Goal: Complete application form: Complete application form

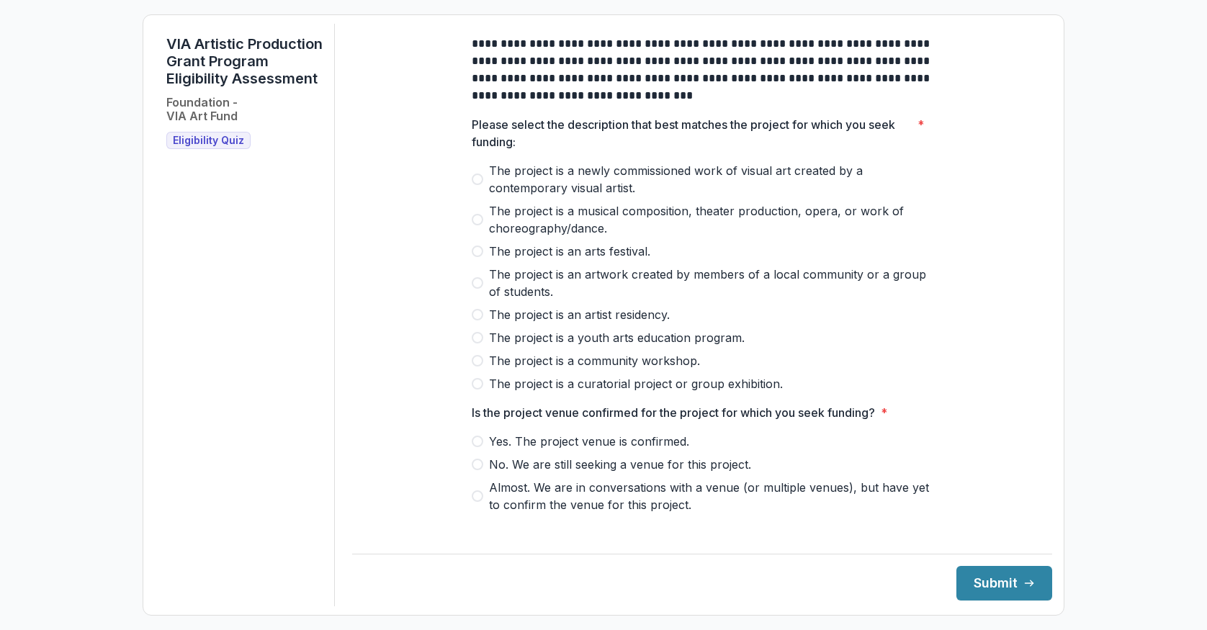
click at [497, 187] on span "The project is a newly commissioned work of visual art created by a contemporar…" at bounding box center [711, 179] width 444 height 35
click at [967, 578] on button "Submit" at bounding box center [1005, 583] width 96 height 35
click at [479, 447] on label "Yes. The project venue is confirmed." at bounding box center [702, 441] width 461 height 17
click at [1003, 569] on button "Submit" at bounding box center [1005, 583] width 96 height 35
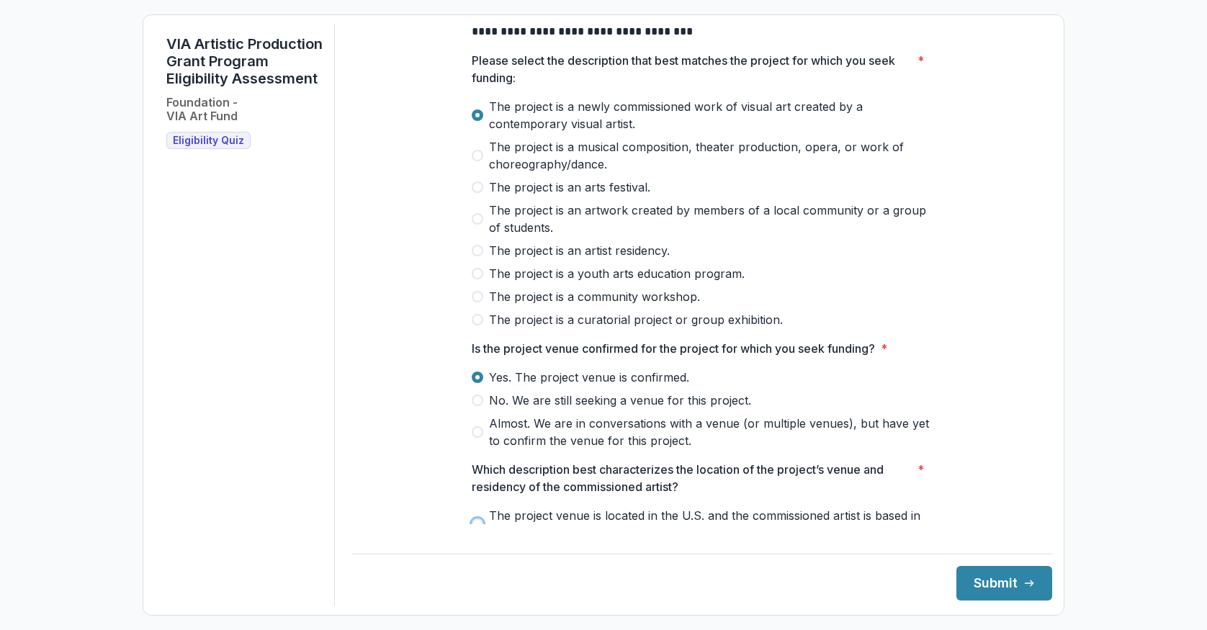
click at [483, 534] on label "The project venue is located in the U.S. and the commissioned artist is based i…" at bounding box center [702, 524] width 461 height 35
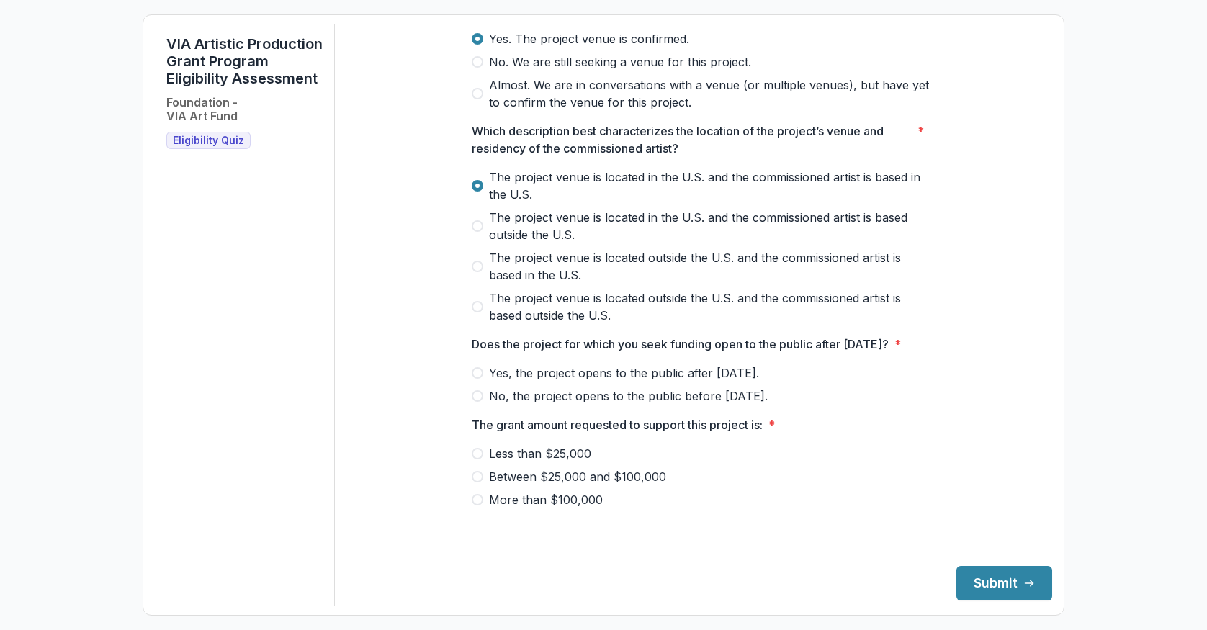
scroll to position [403, 0]
click at [689, 381] on span "Yes, the project opens to the public after [DATE]." at bounding box center [624, 372] width 270 height 17
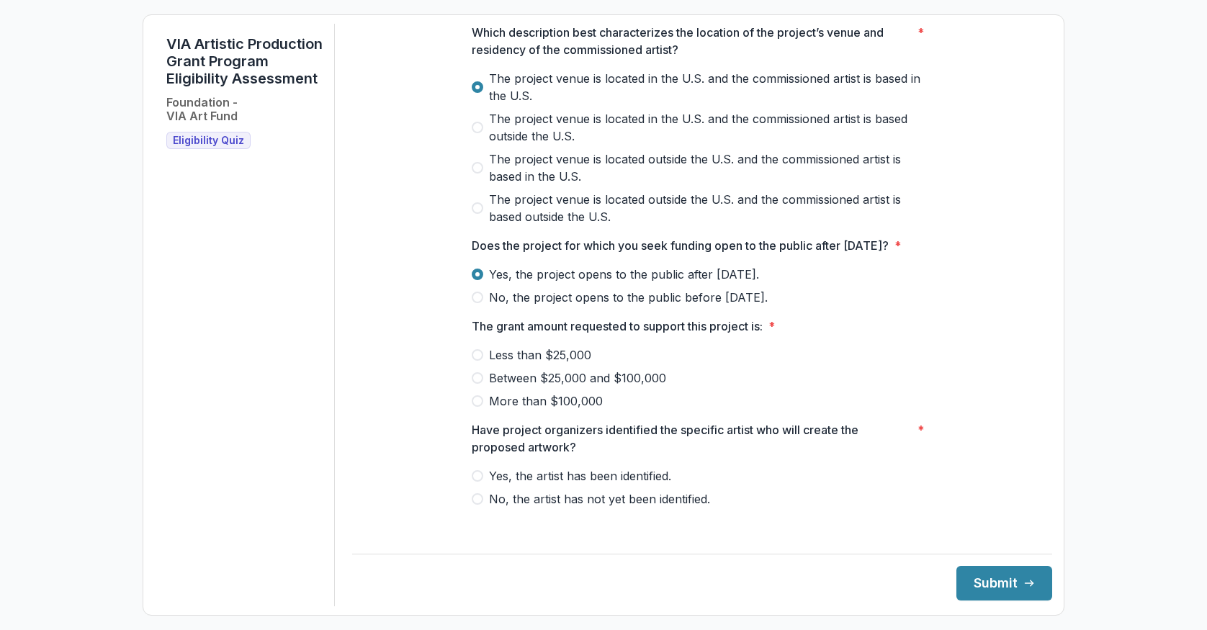
scroll to position [502, 0]
click at [532, 363] on span "Less than $25,000" at bounding box center [540, 354] width 102 height 17
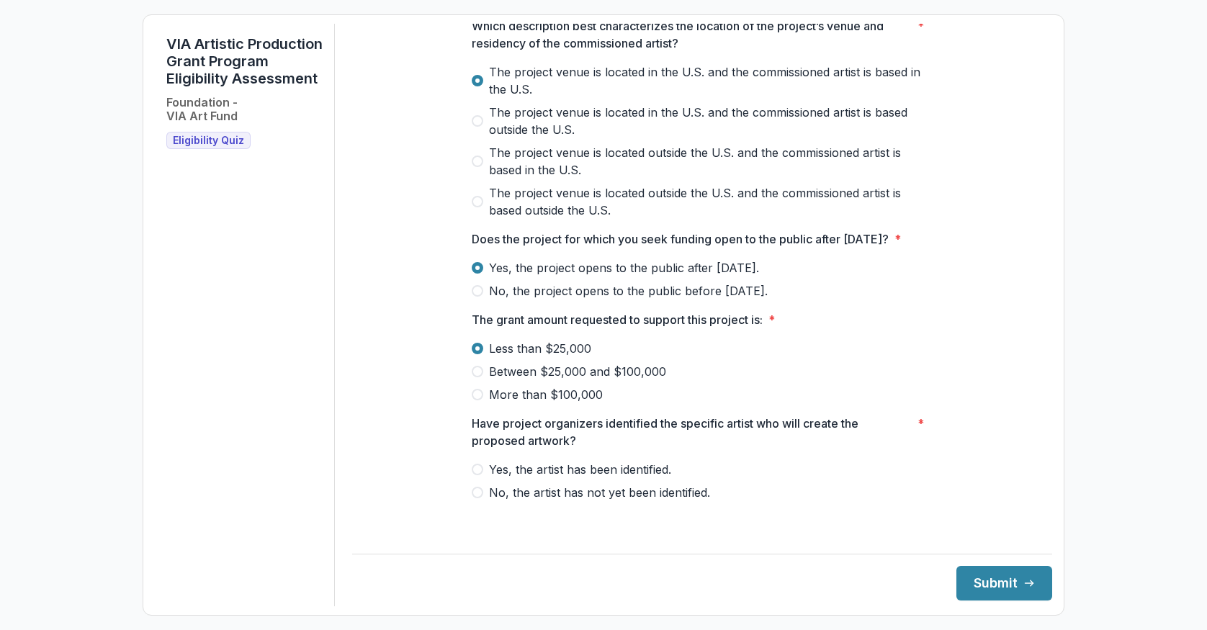
click at [561, 478] on span "Yes, the artist has been identified." at bounding box center [580, 469] width 182 height 17
click at [995, 601] on div "**********" at bounding box center [702, 315] width 700 height 583
click at [1024, 586] on icon "submit" at bounding box center [1030, 584] width 12 height 12
